Goal: Transaction & Acquisition: Purchase product/service

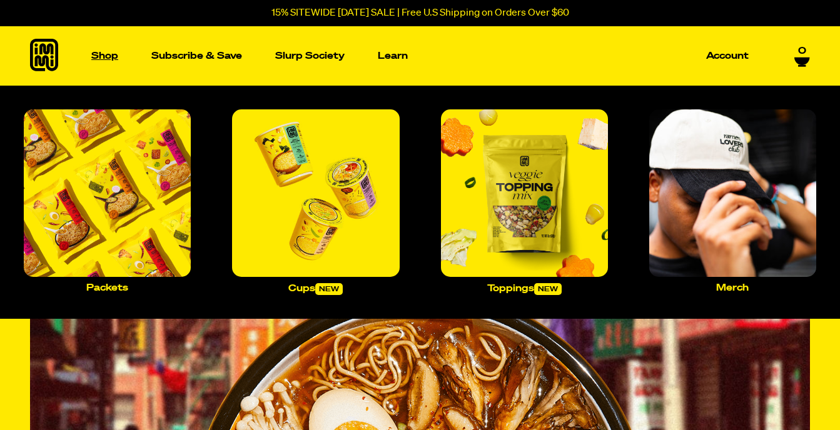
click at [107, 56] on p "Shop" at bounding box center [104, 55] width 27 height 9
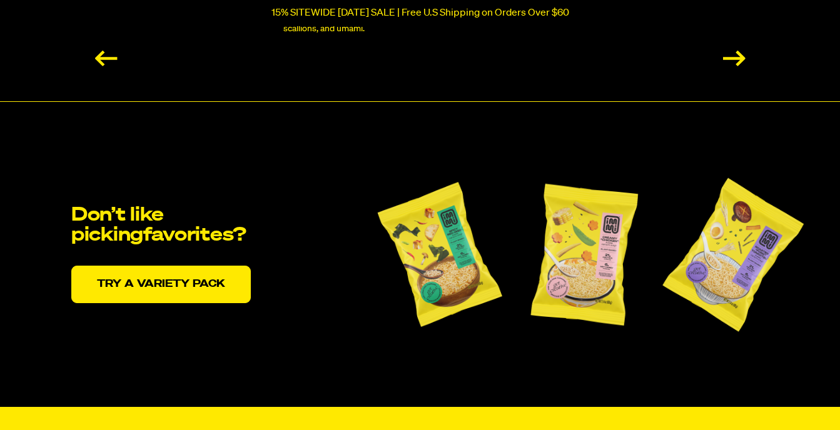
scroll to position [2565, 0]
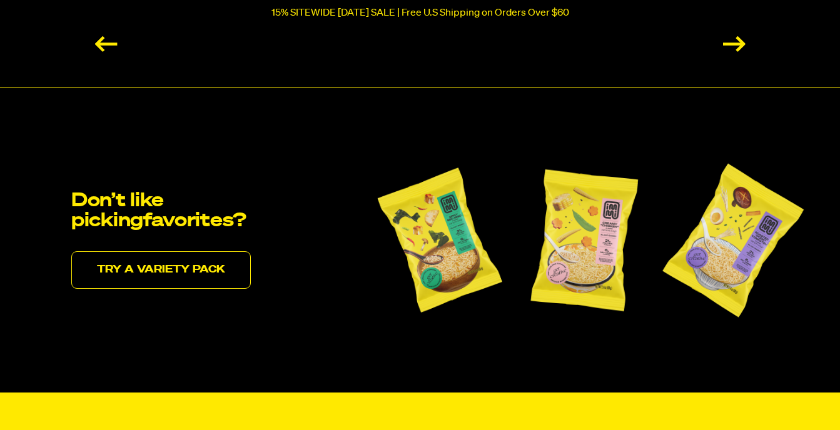
click at [217, 263] on link "Try a variety pack" at bounding box center [161, 270] width 180 height 38
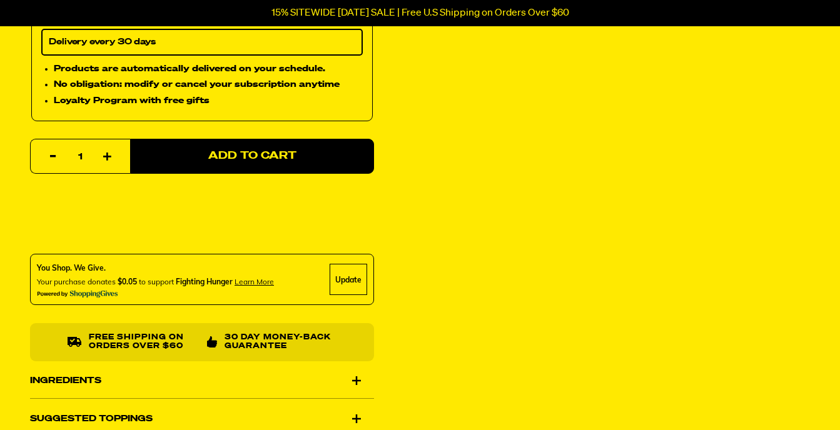
scroll to position [563, 0]
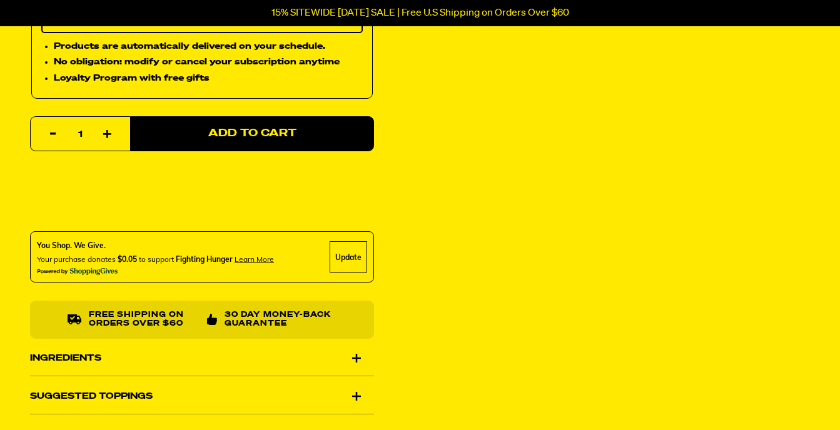
click at [356, 358] on div "Ingredients" at bounding box center [202, 358] width 344 height 35
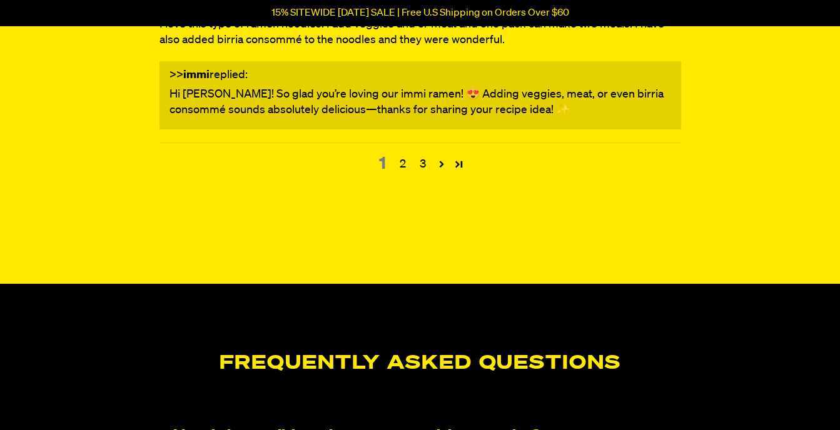
scroll to position [5692, 0]
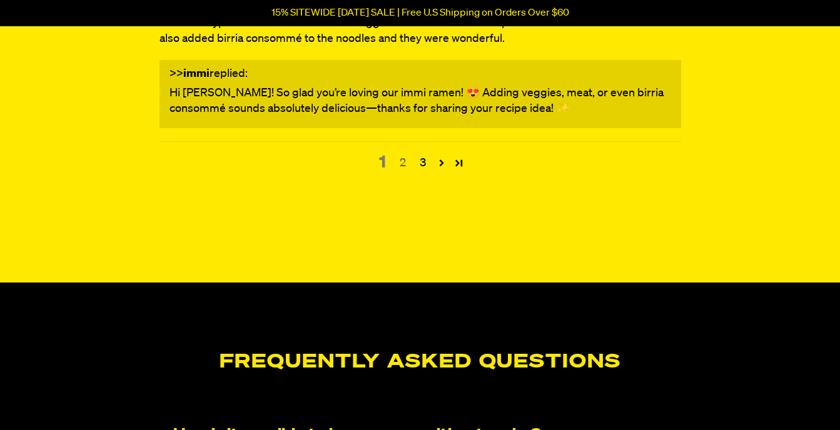
click at [402, 171] on link "2" at bounding box center [403, 163] width 20 height 16
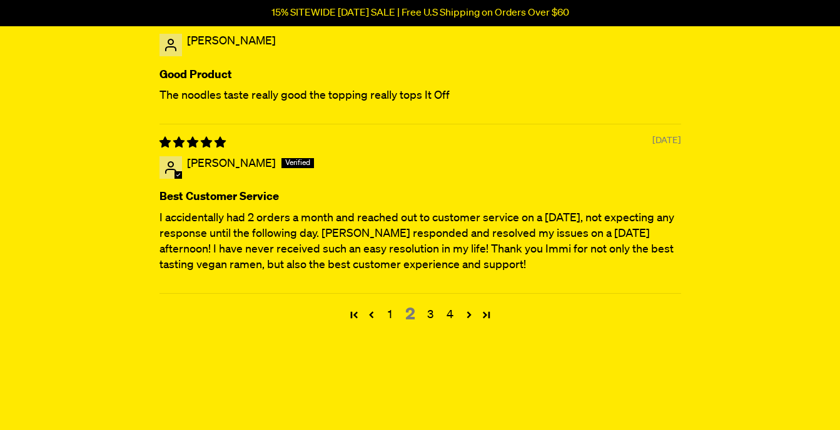
scroll to position [5445, 0]
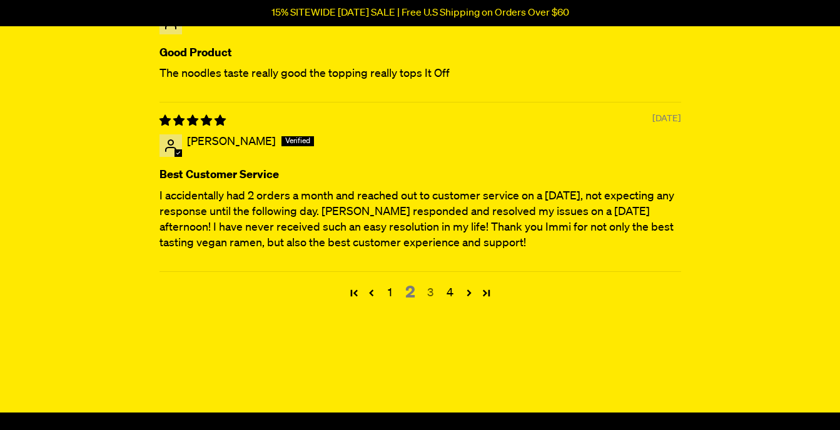
click at [432, 301] on link "3" at bounding box center [430, 293] width 20 height 16
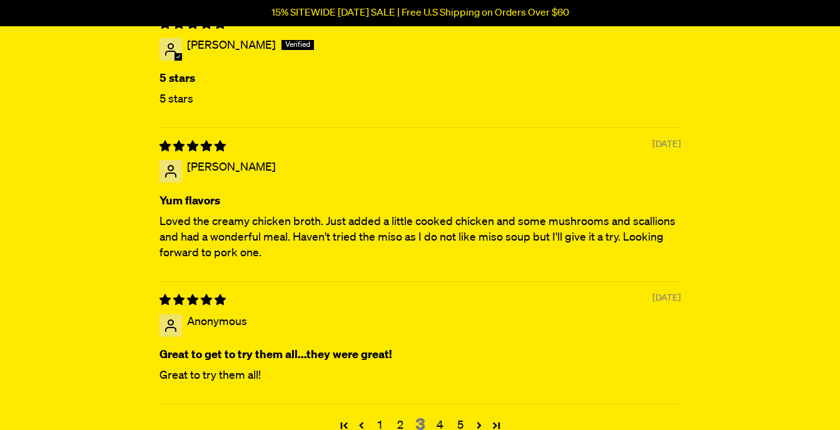
scroll to position [5382, 0]
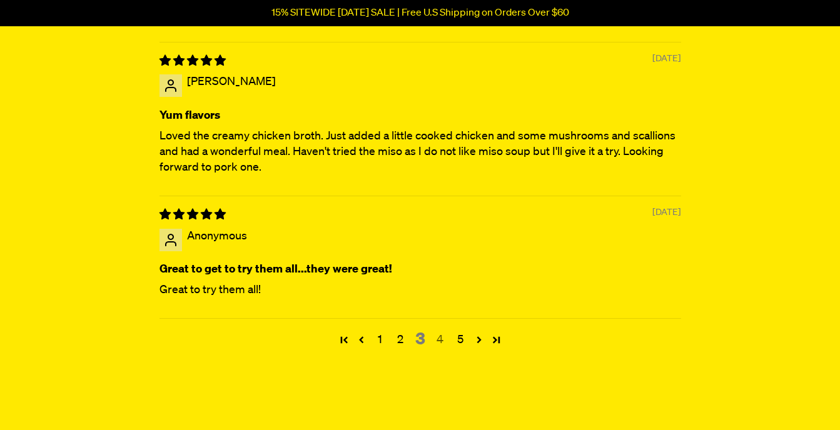
click at [439, 348] on link "4" at bounding box center [440, 340] width 20 height 16
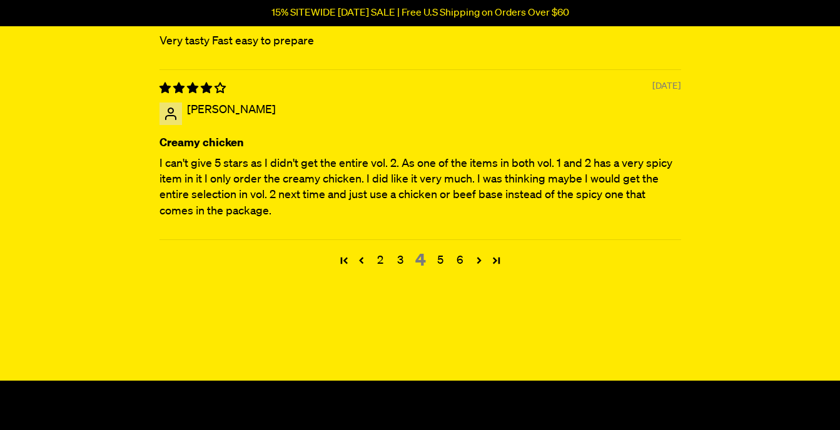
scroll to position [5695, 0]
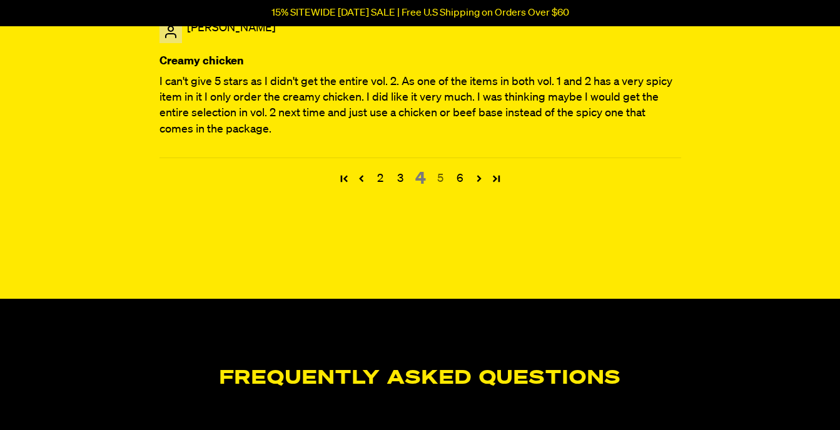
click at [440, 187] on link "5" at bounding box center [440, 179] width 20 height 16
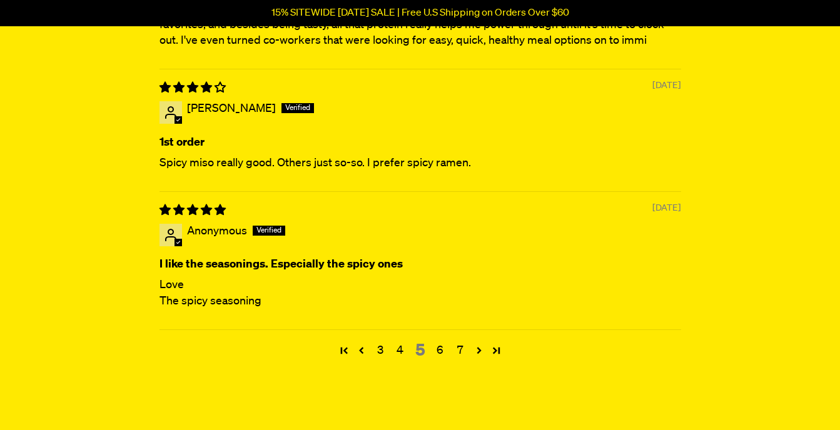
scroll to position [5445, 0]
